Goal: Check status: Check status

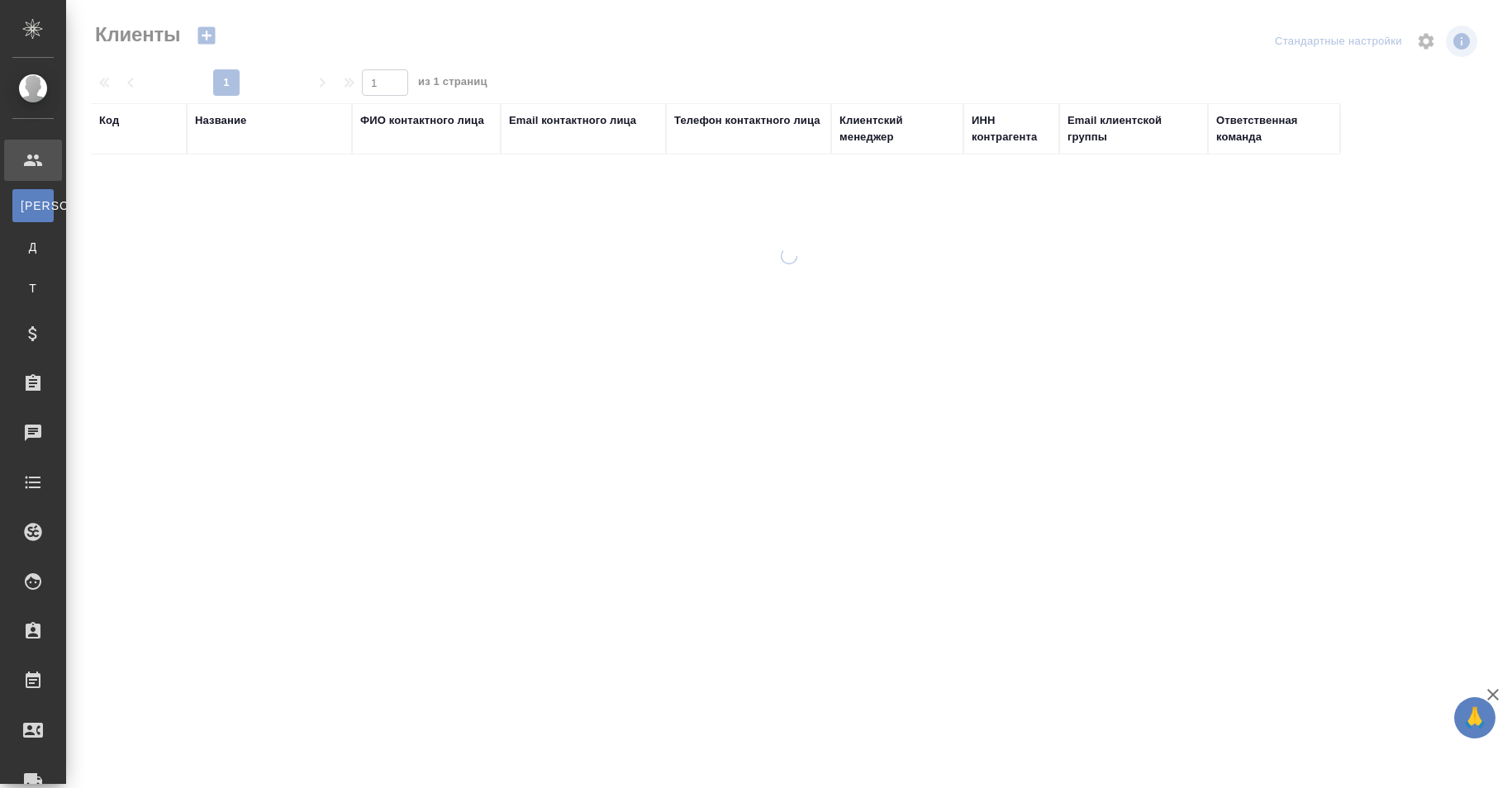
select select "RU"
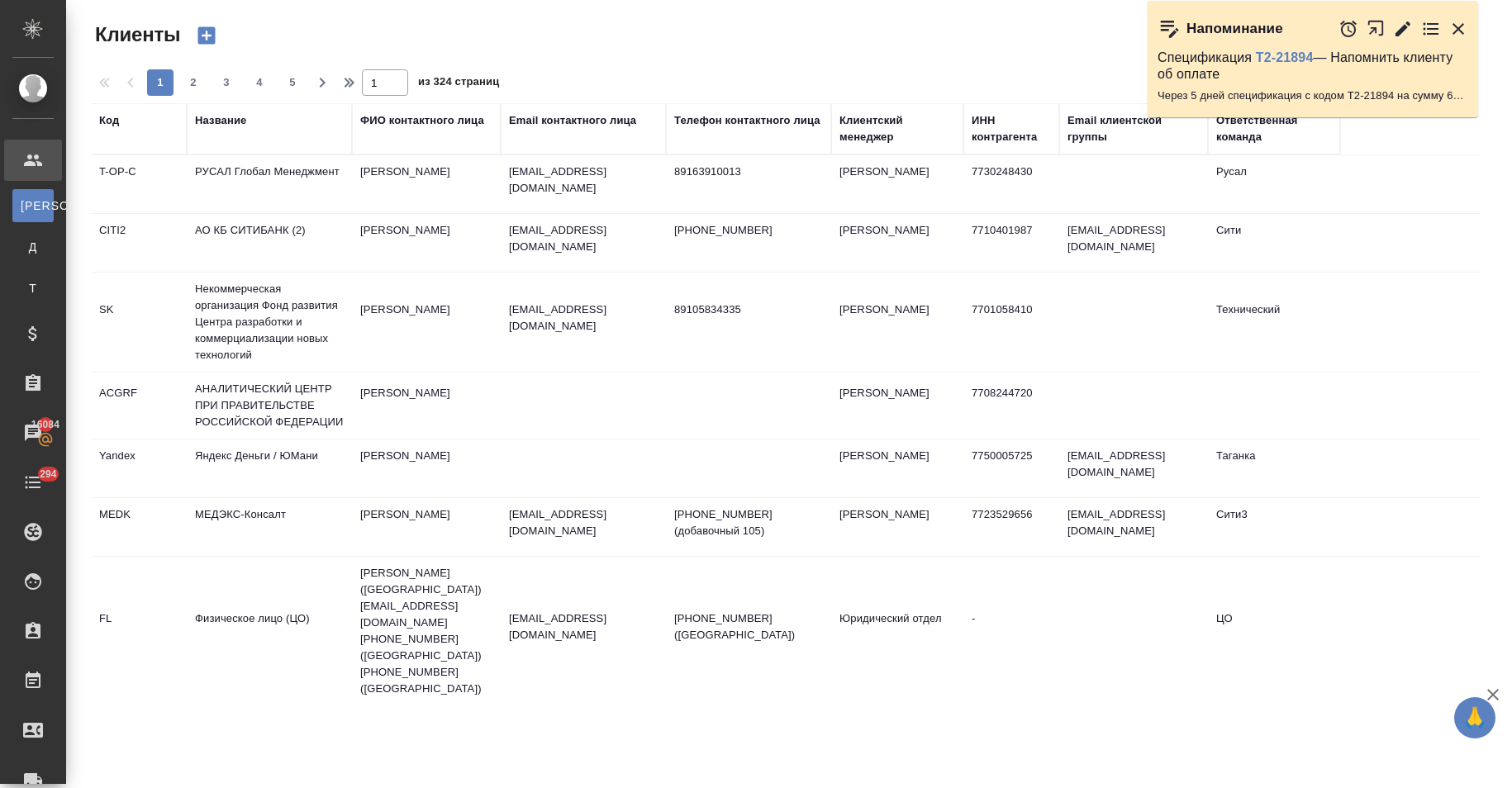
click at [149, 138] on div "Код" at bounding box center [138, 129] width 79 height 33
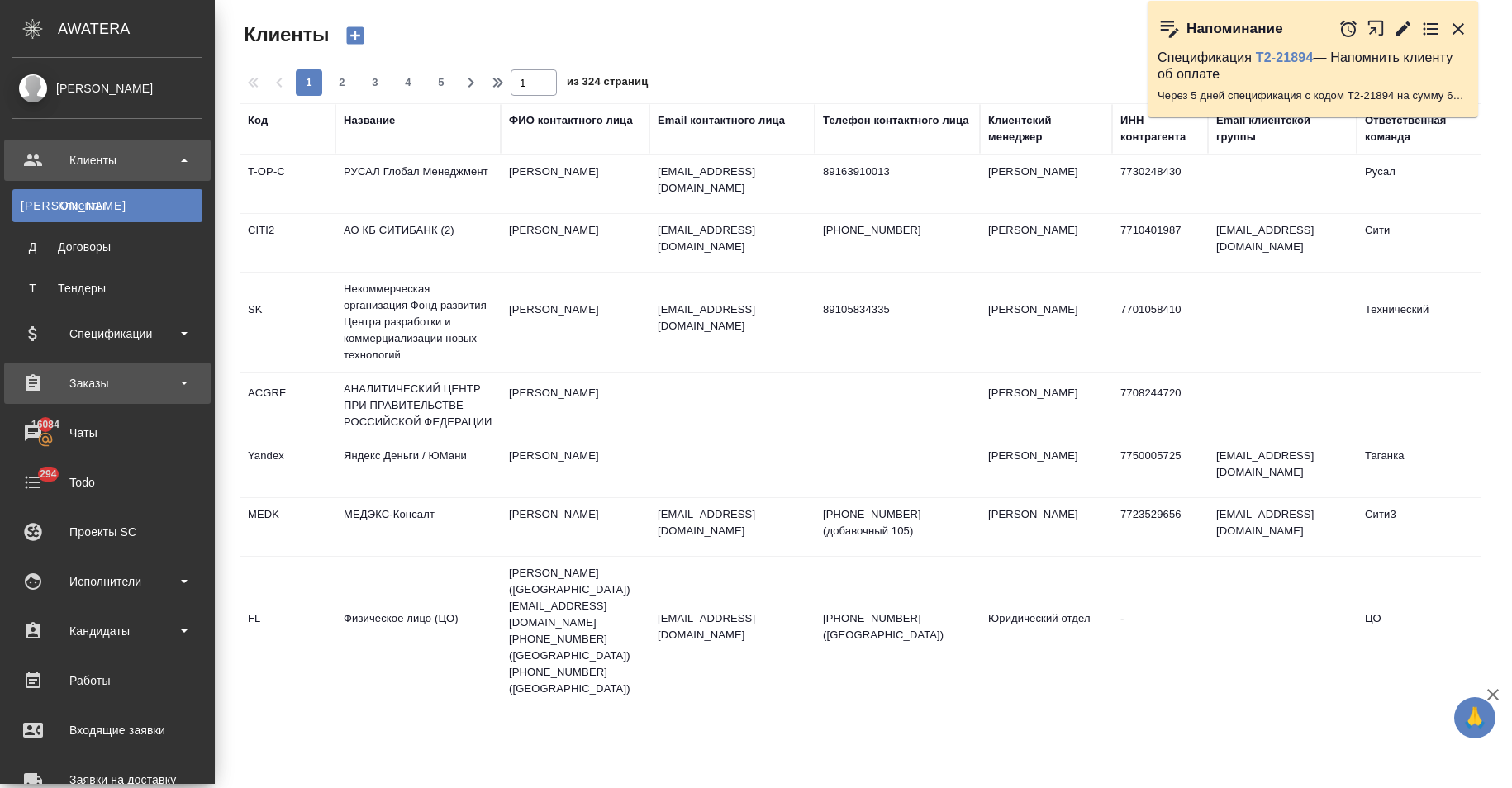
click at [124, 386] on div "Заказы" at bounding box center [107, 383] width 190 height 25
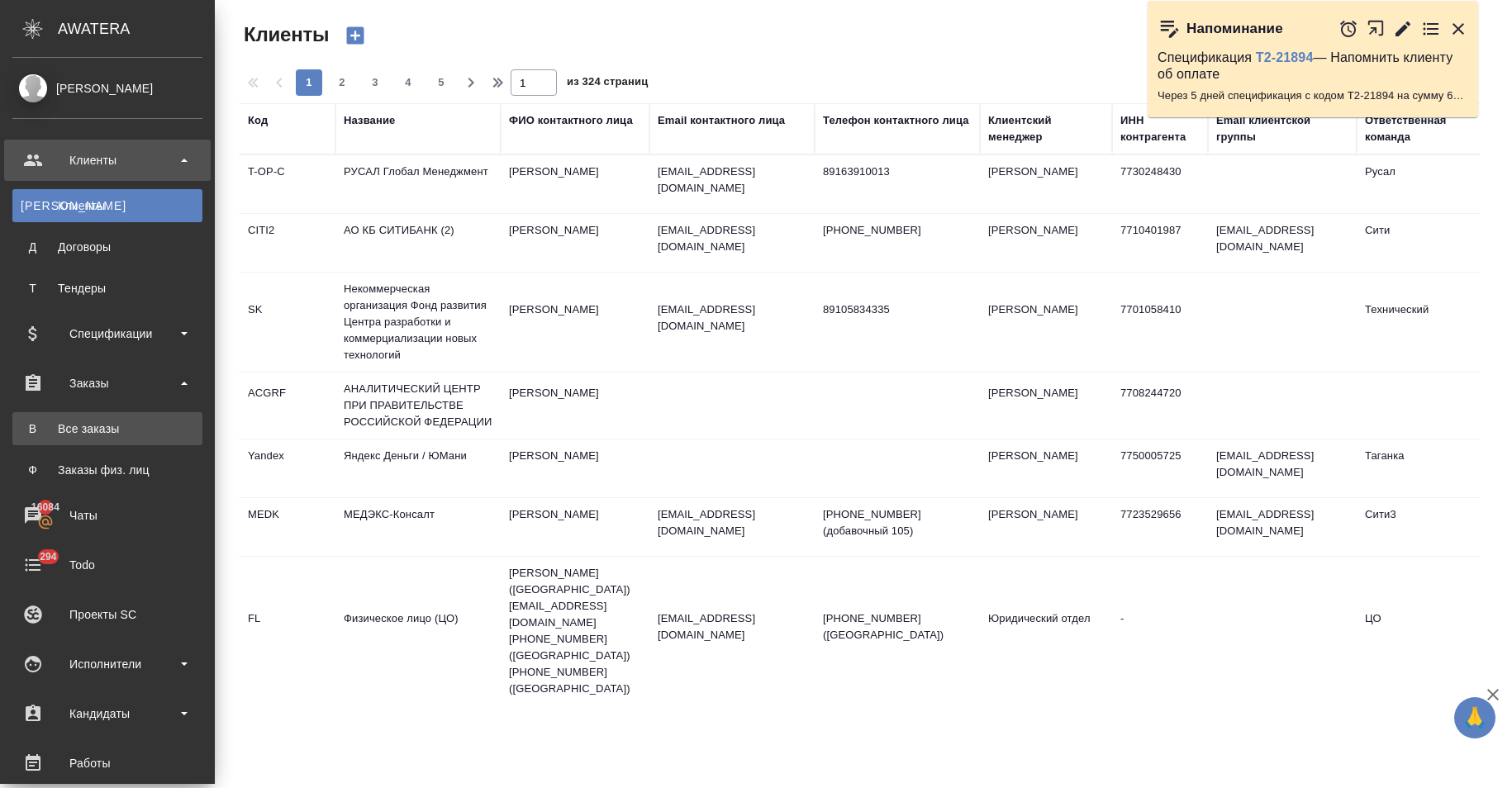
click at [109, 412] on link "В Все заказы" at bounding box center [107, 428] width 190 height 33
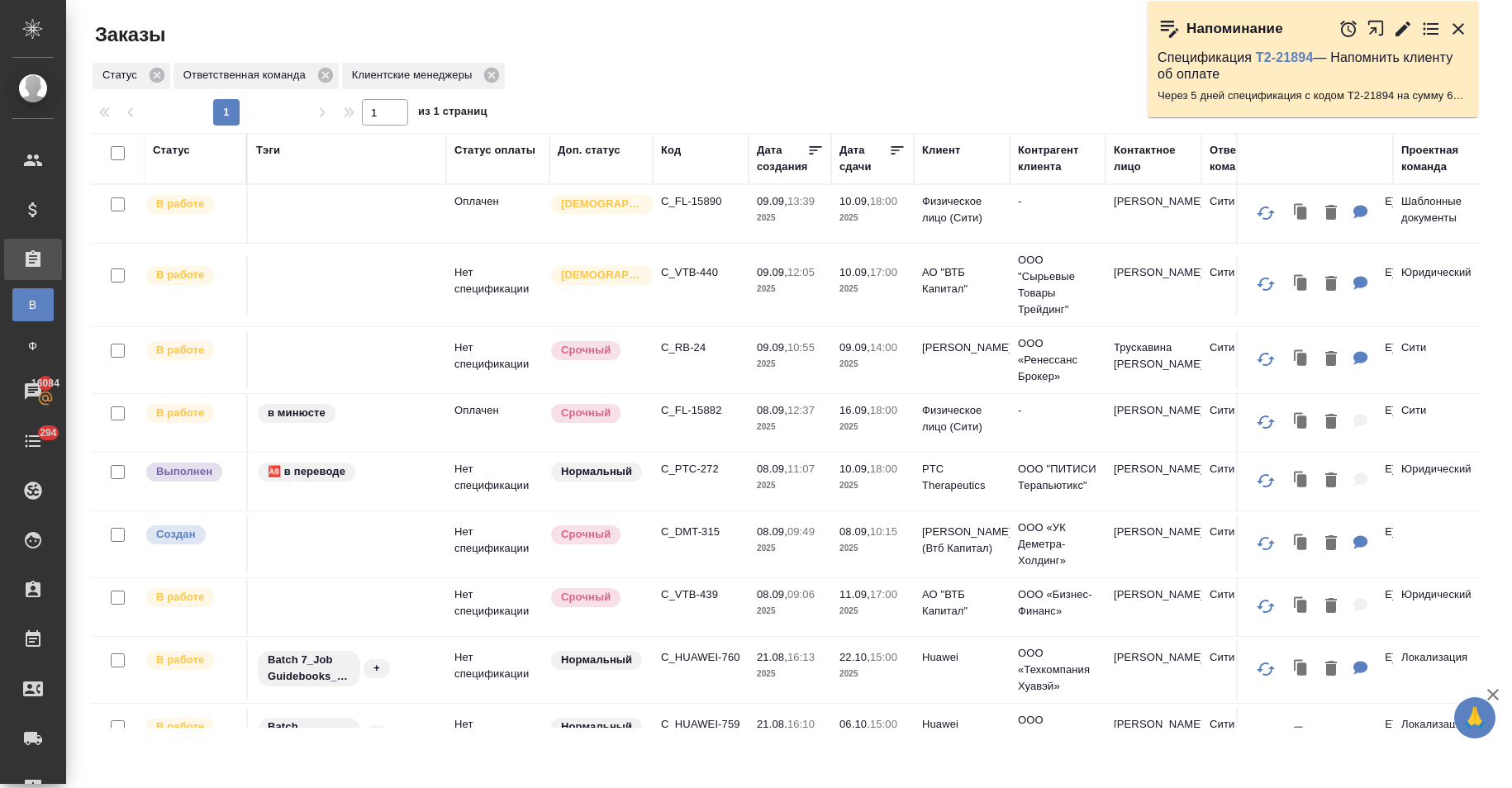
click at [734, 234] on td "C_FL-15890" at bounding box center [701, 214] width 96 height 58
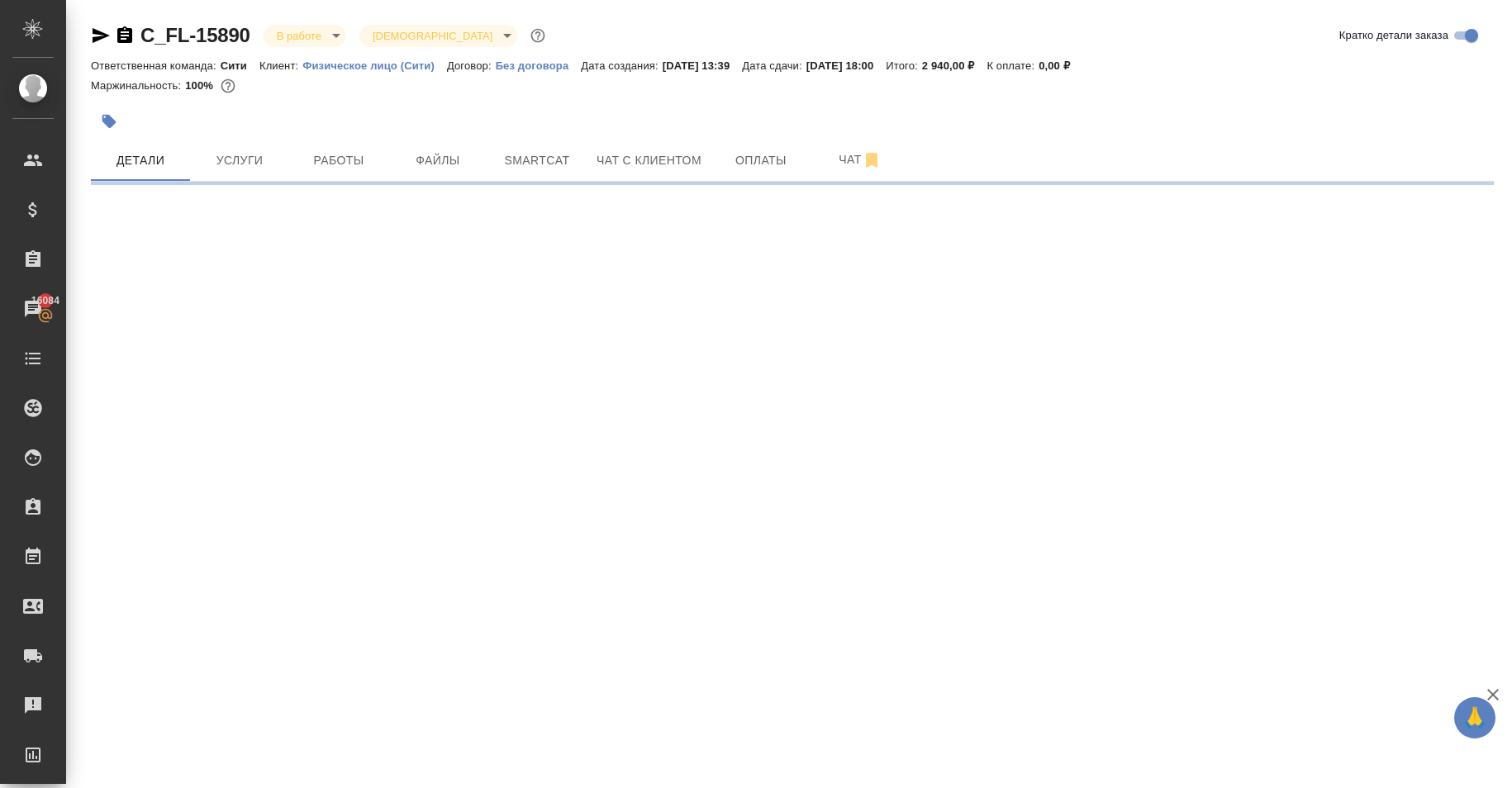
select select "RU"
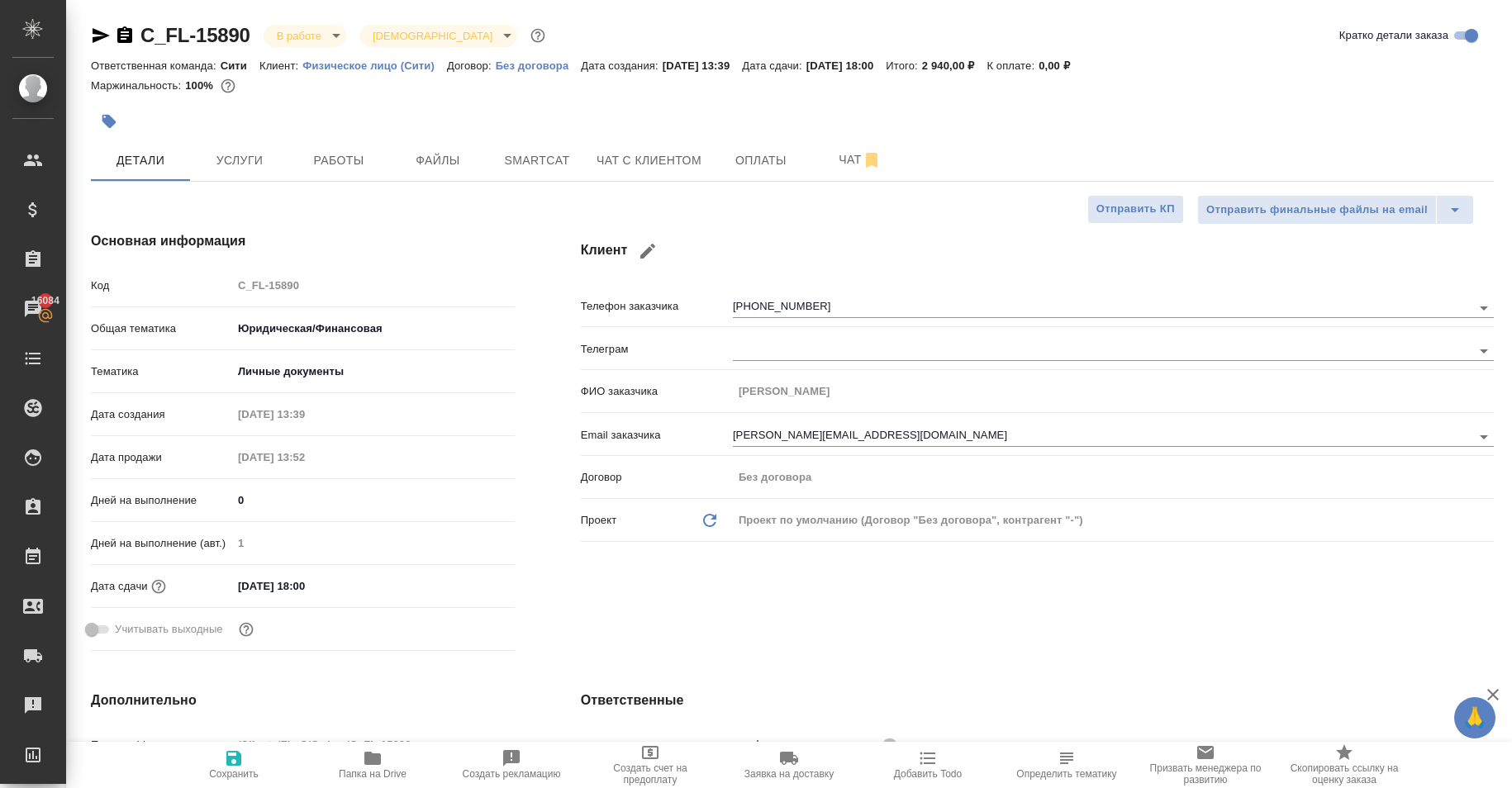
type textarea "x"
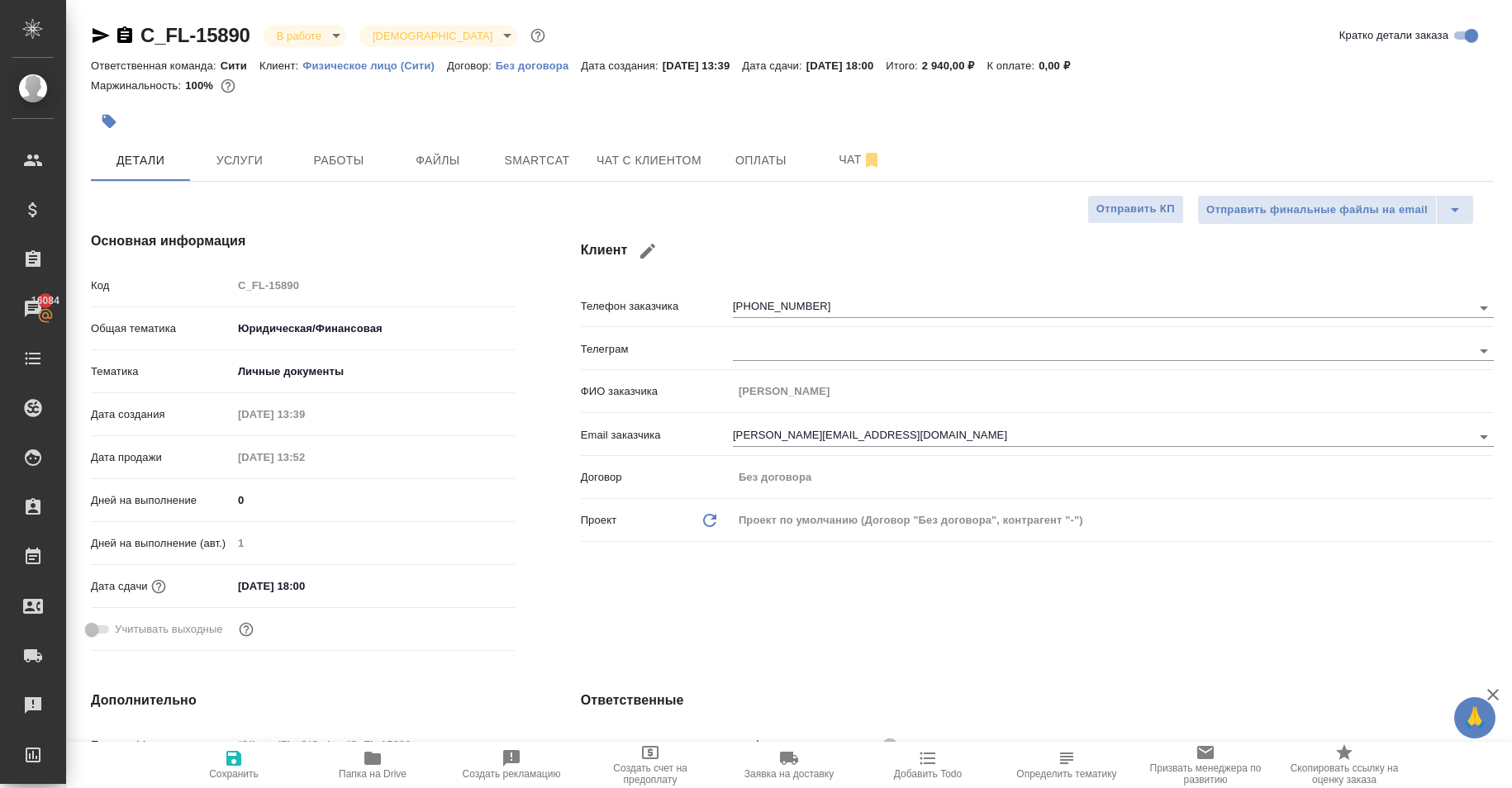
type textarea "x"
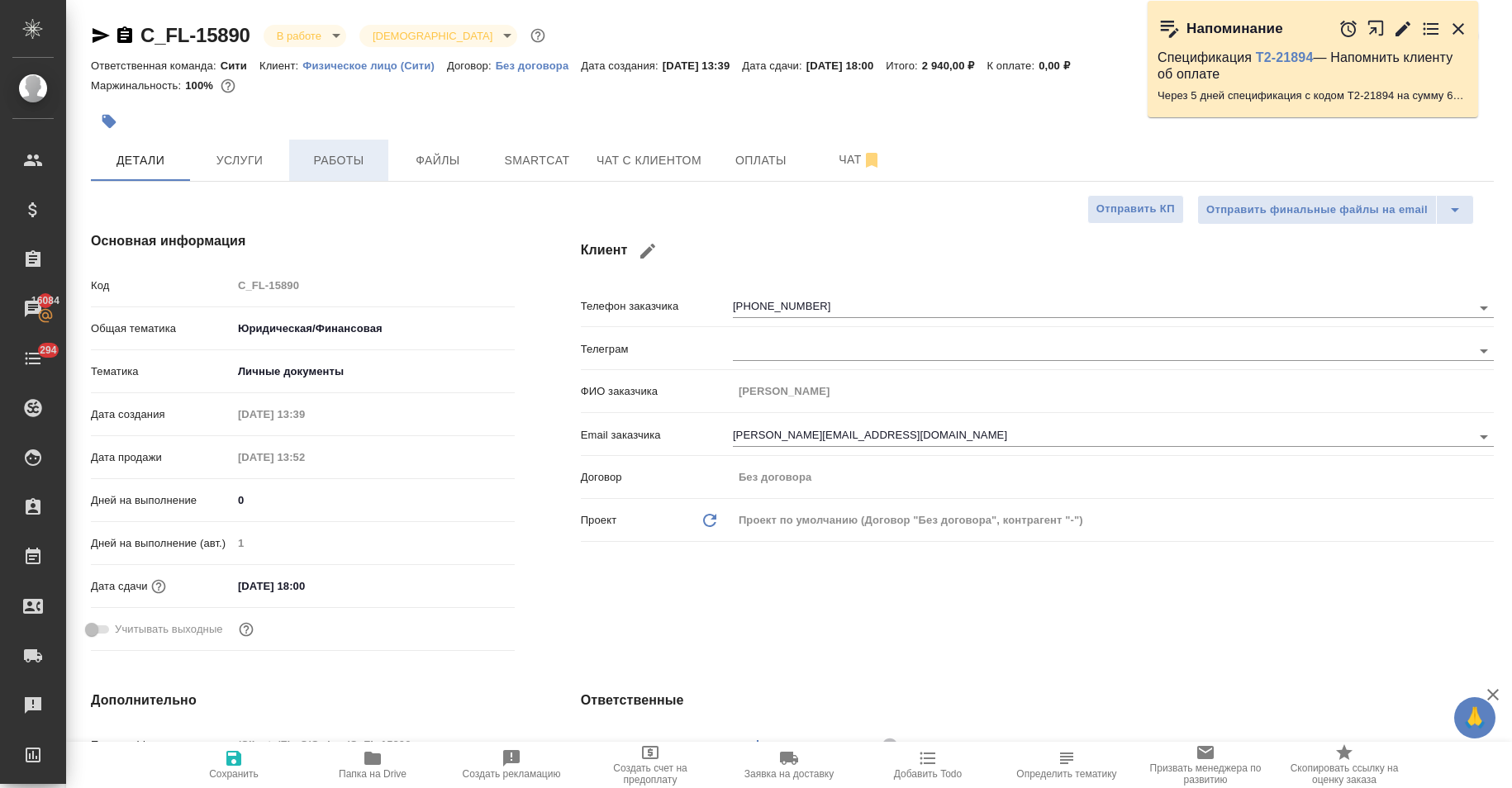
type textarea "x"
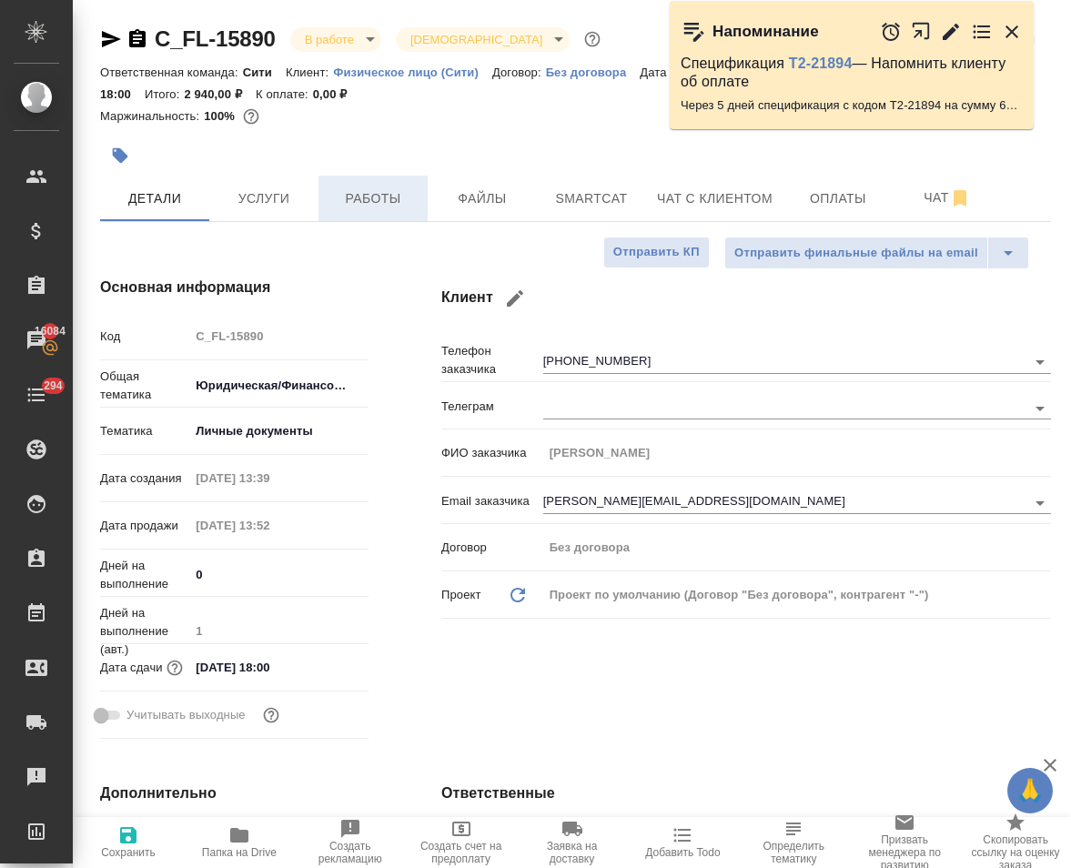
type textarea "x"
click at [393, 202] on span "Работы" at bounding box center [372, 198] width 87 height 23
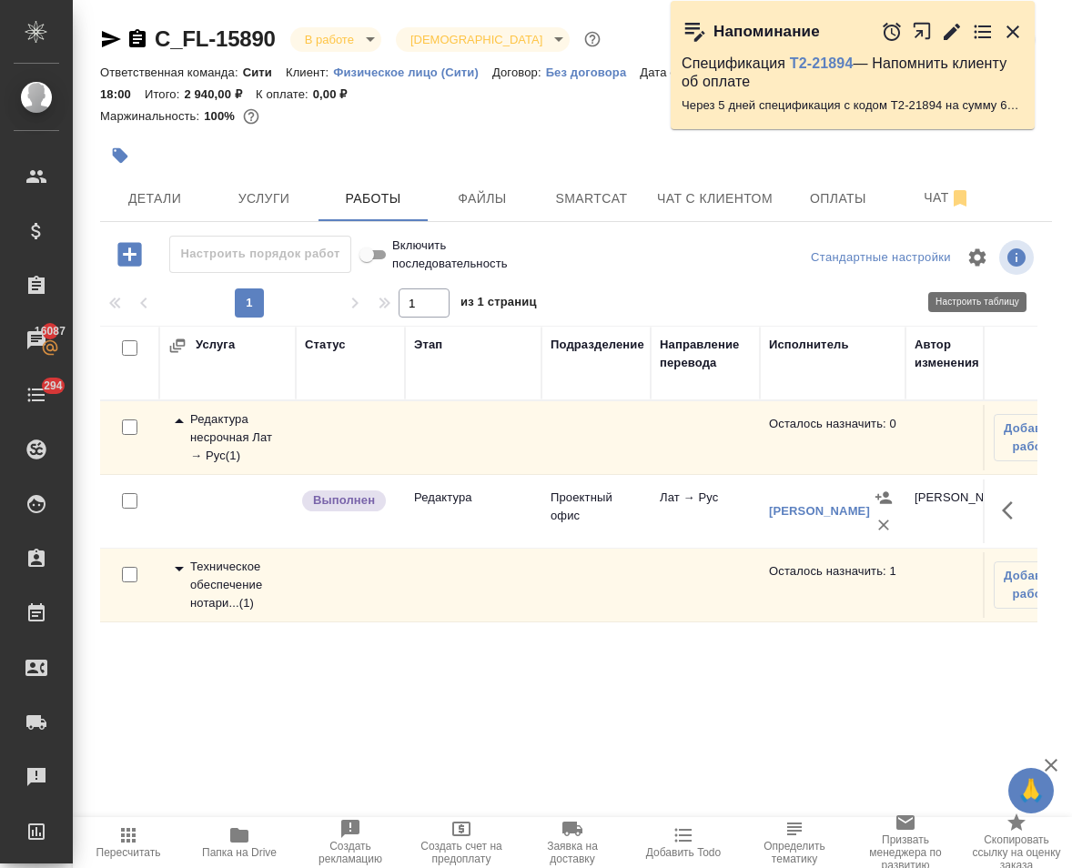
click at [976, 252] on icon "button" at bounding box center [977, 256] width 17 height 17
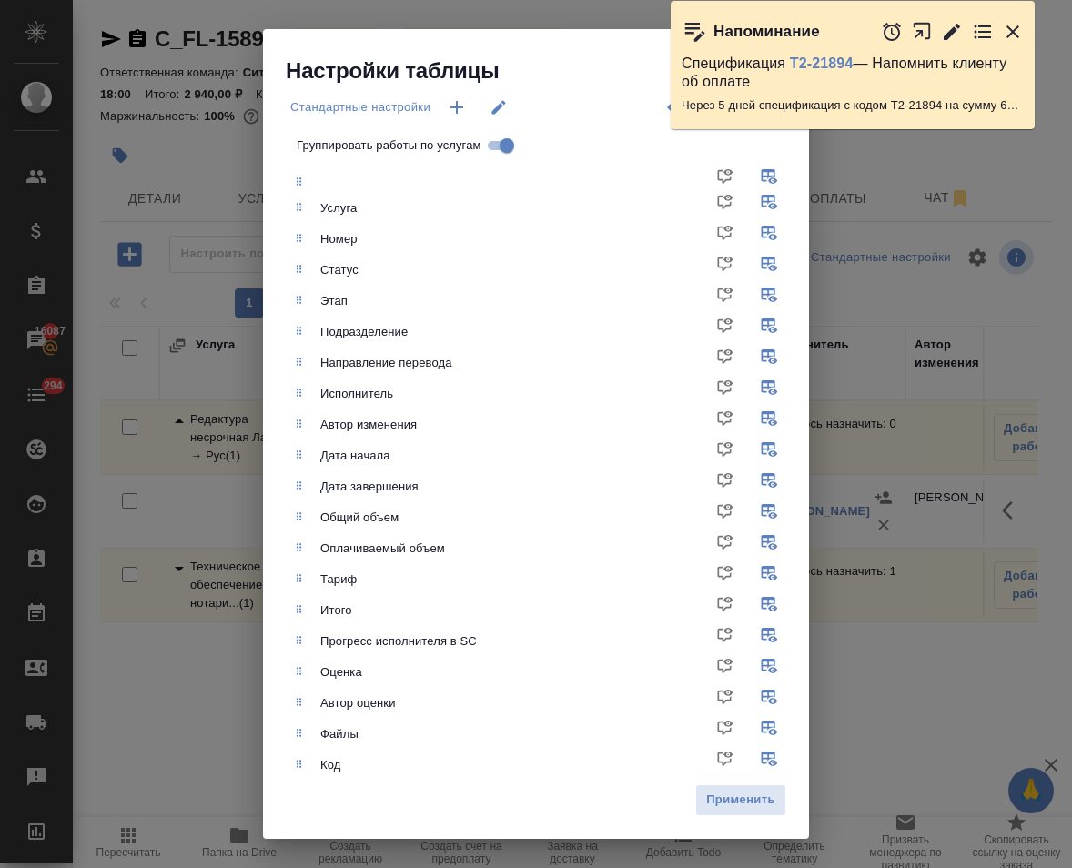
click at [1015, 29] on icon "button" at bounding box center [1012, 31] width 13 height 13
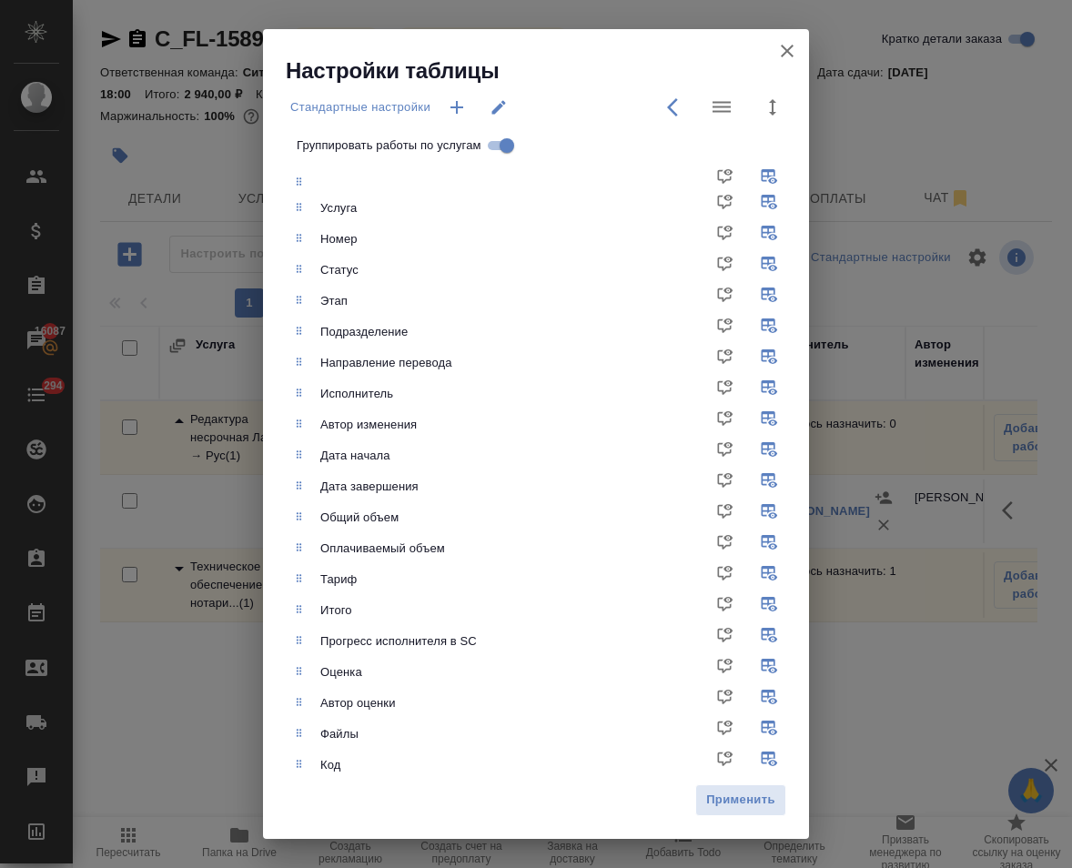
click at [793, 54] on icon "button" at bounding box center [787, 51] width 22 height 22
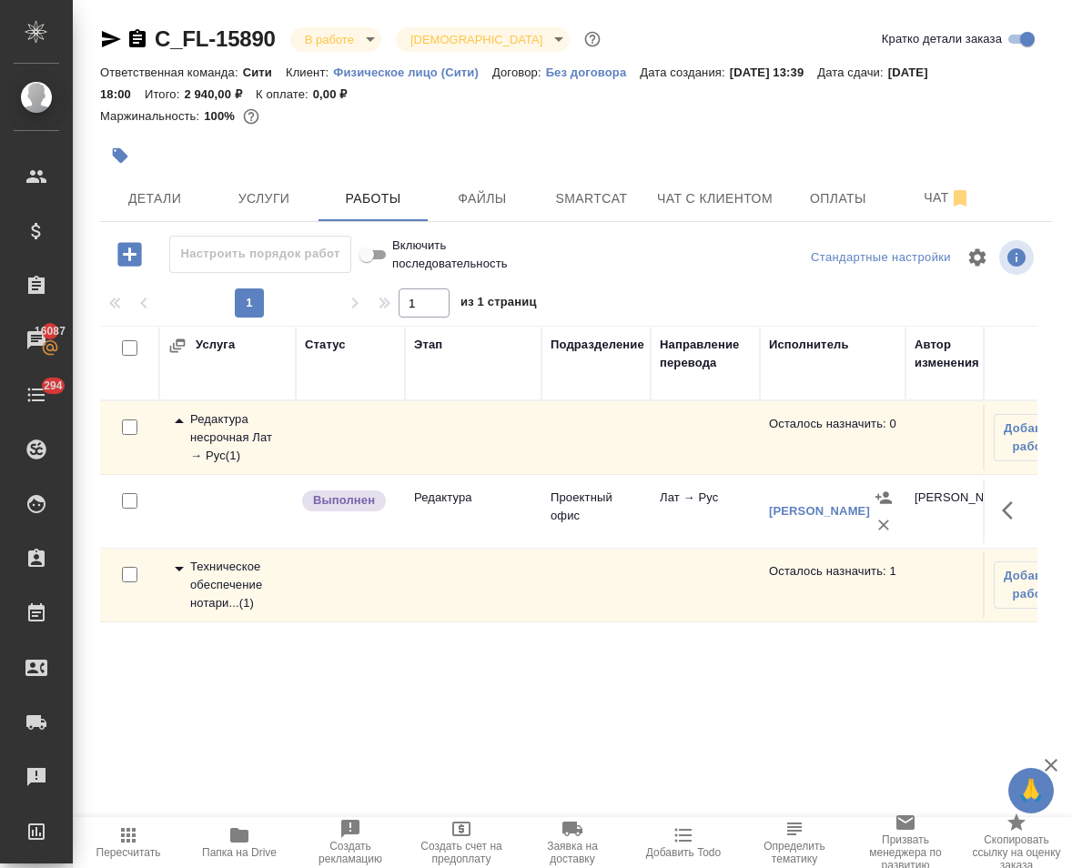
click at [179, 574] on icon at bounding box center [179, 569] width 22 height 22
